Goal: Download file/media

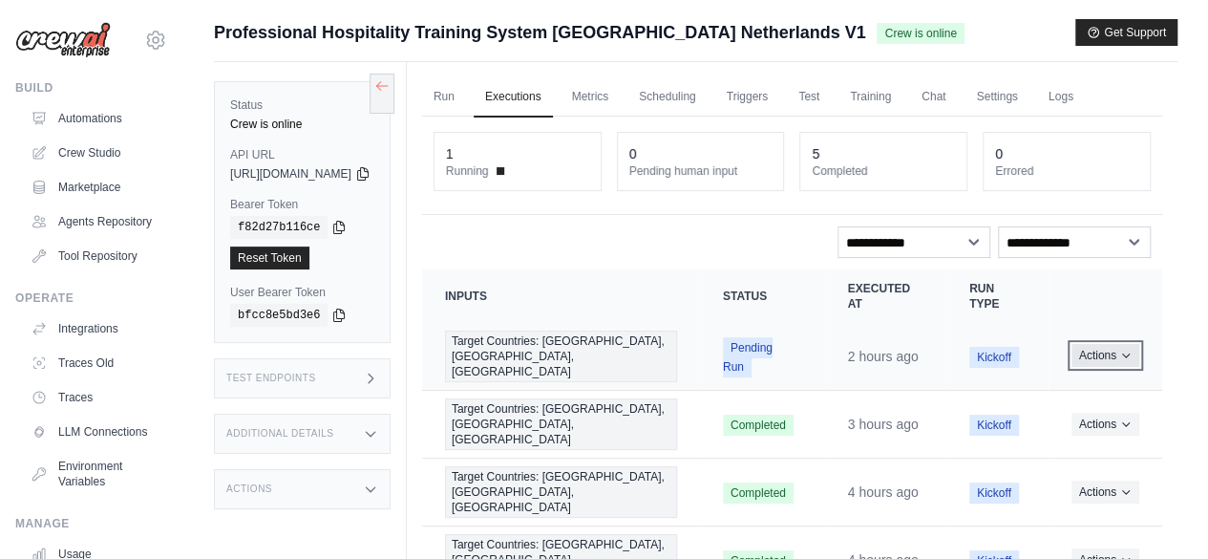
click at [1125, 352] on icon "Actions for execution" at bounding box center [1125, 354] width 11 height 11
click at [1064, 382] on link "View Details" at bounding box center [1078, 390] width 122 height 31
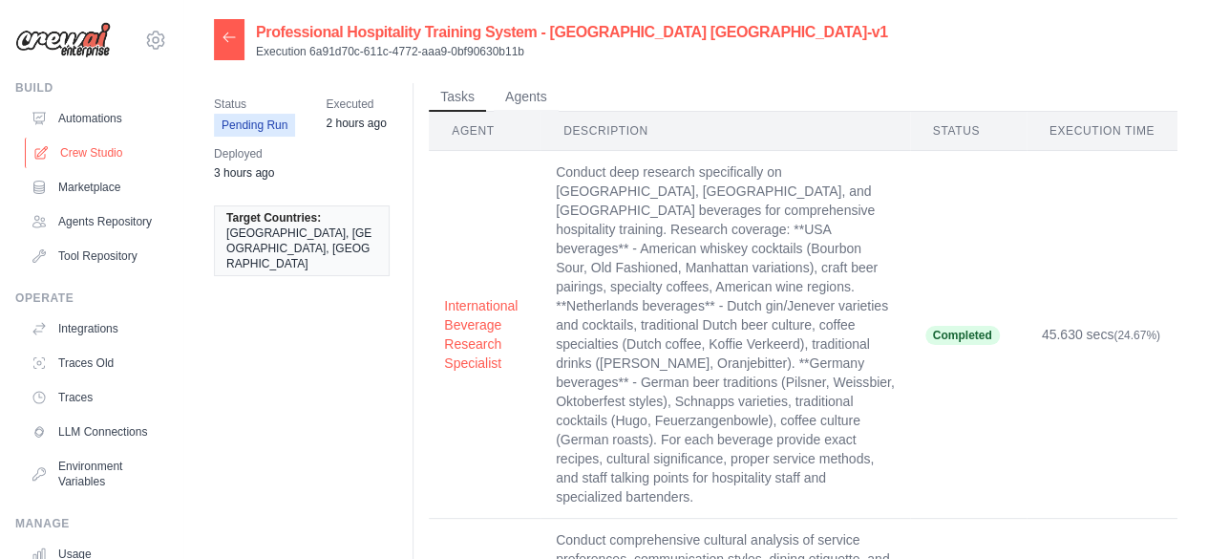
click at [89, 155] on link "Crew Studio" at bounding box center [97, 152] width 144 height 31
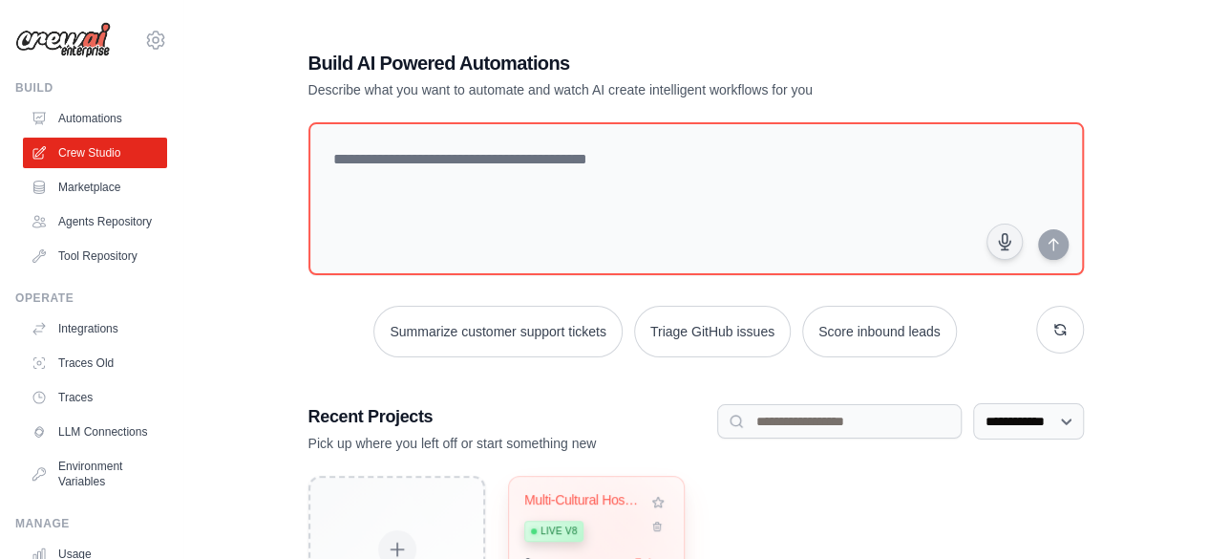
click at [631, 518] on div "Live v8" at bounding box center [585, 530] width 123 height 26
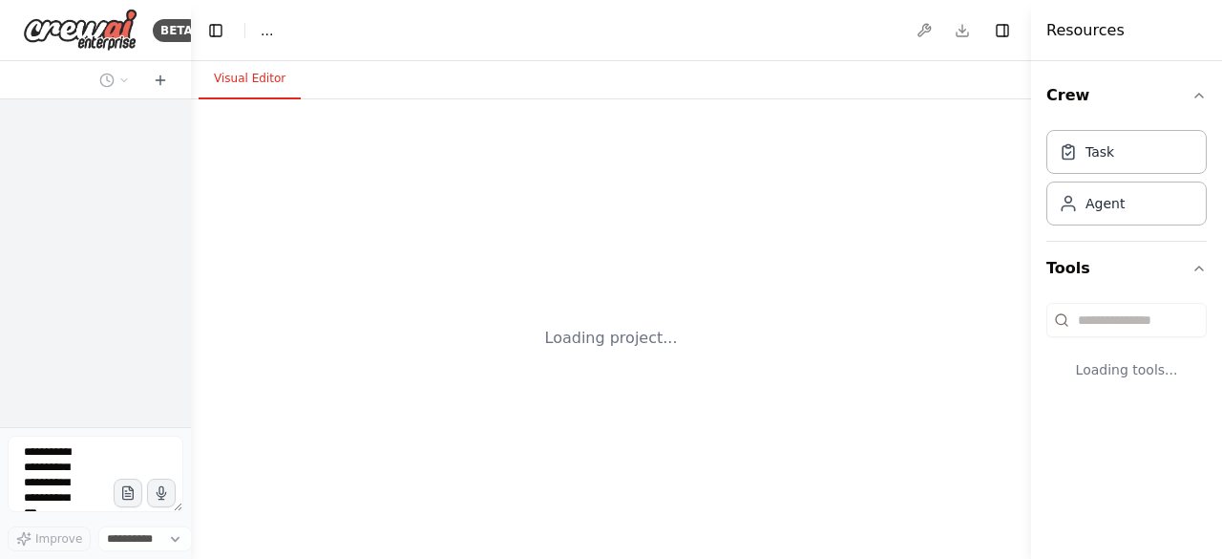
select select "****"
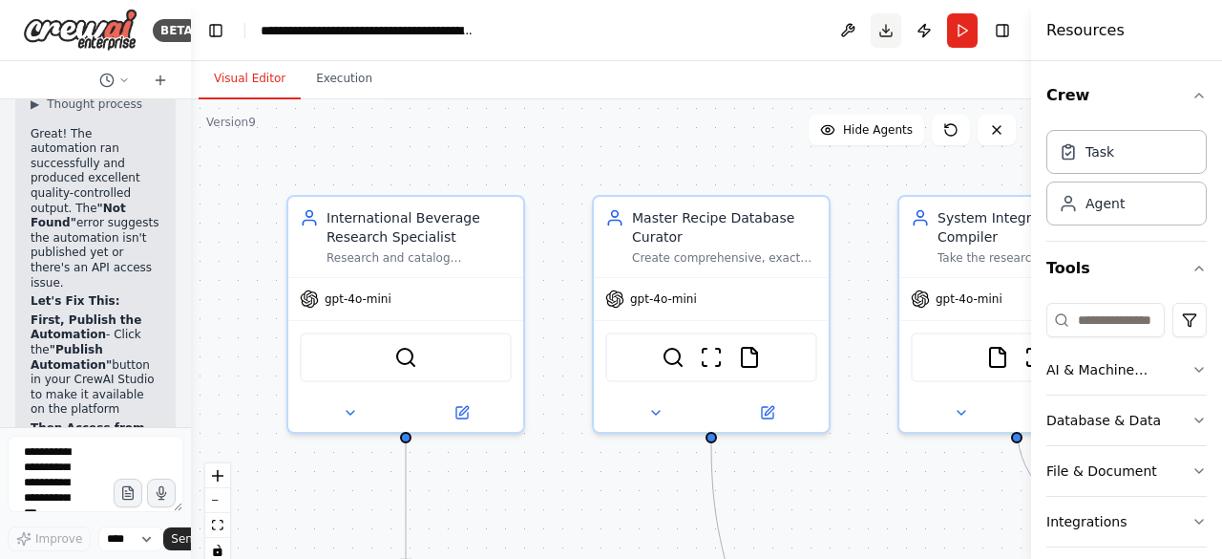
scroll to position [32916, 0]
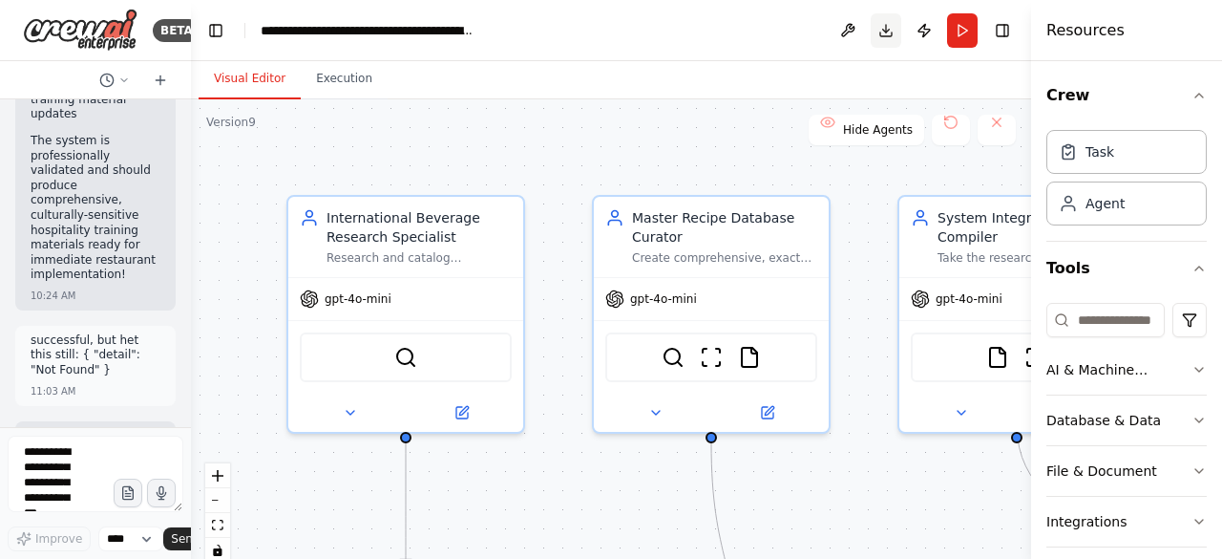
click at [888, 29] on button "Download" at bounding box center [886, 30] width 31 height 34
